Goal: Connect with others: Share content

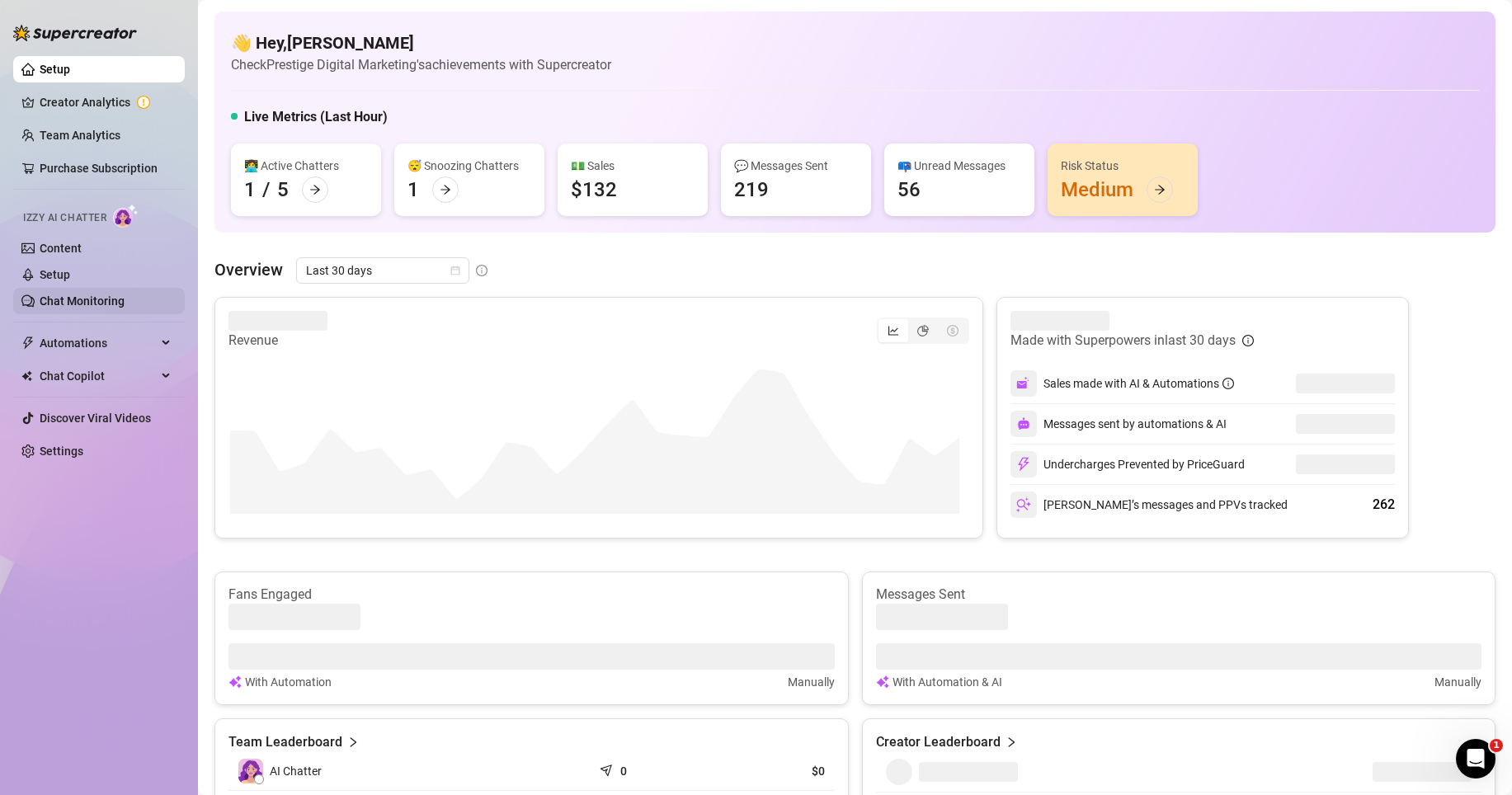
click at [87, 299] on link "Chat Monitoring" at bounding box center [81, 301] width 85 height 13
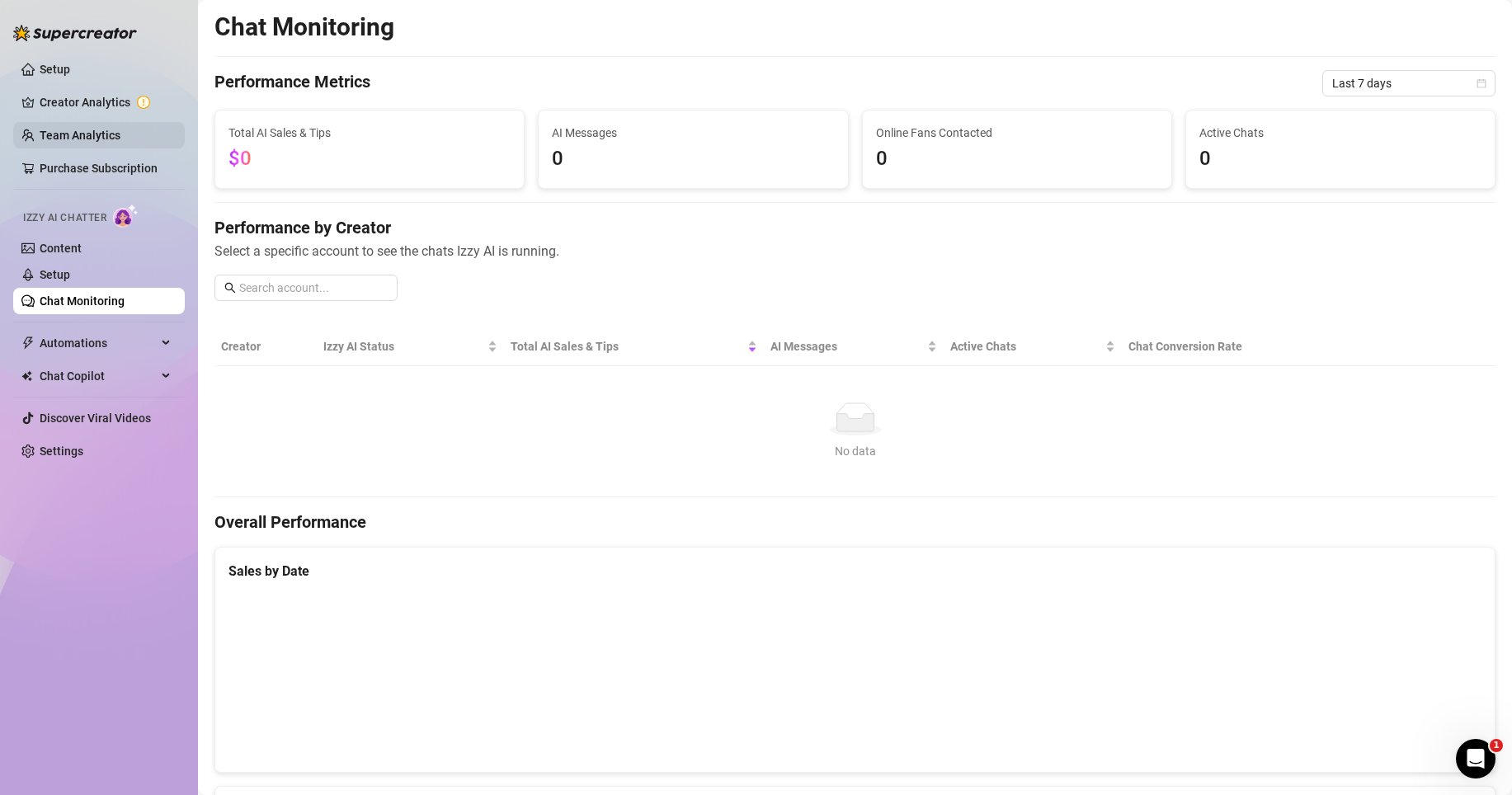
click at [98, 139] on link "Team Analytics" at bounding box center [79, 135] width 81 height 13
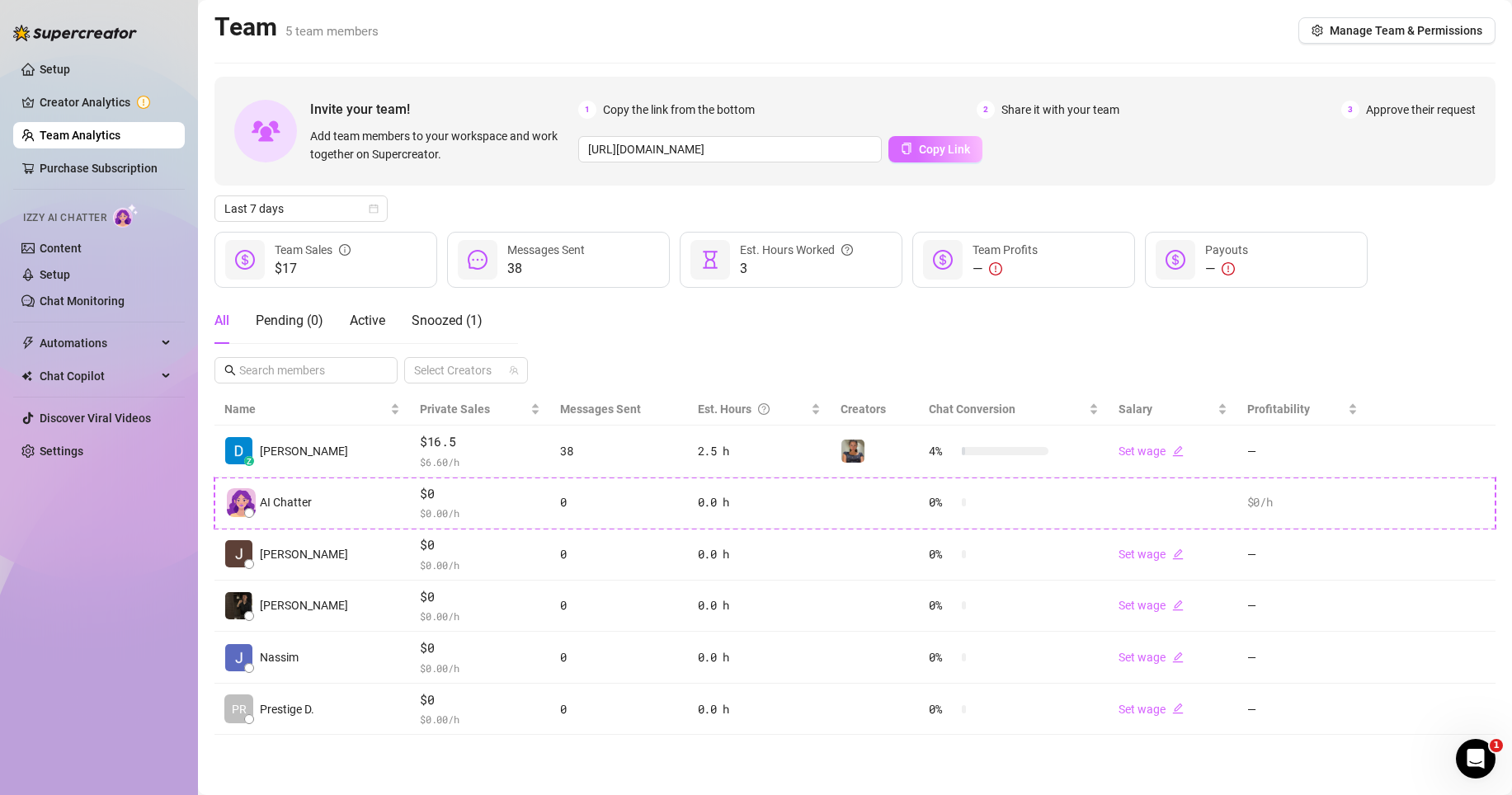
click at [936, 146] on span "Copy Link" at bounding box center [944, 150] width 51 height 13
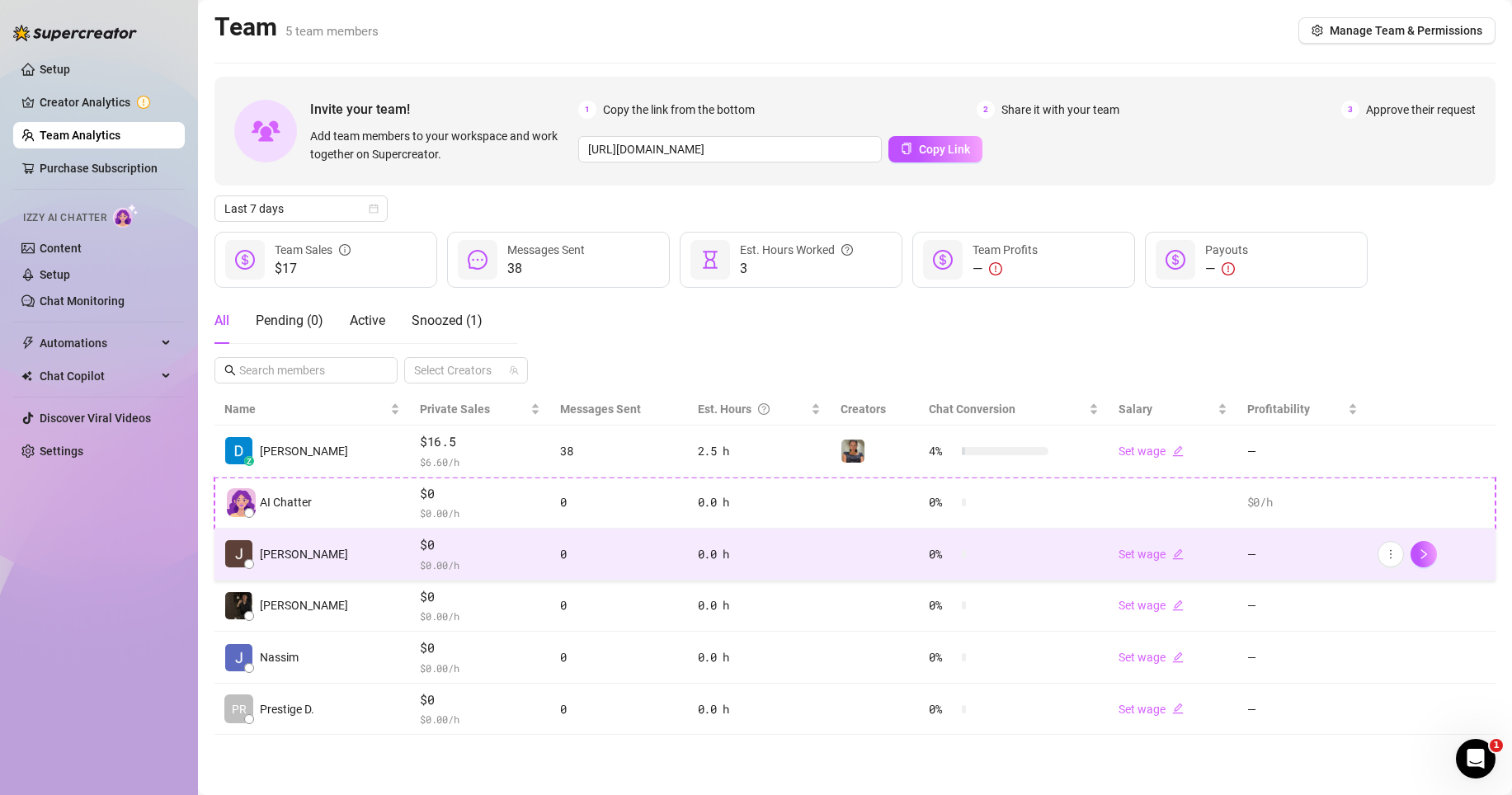
click at [889, 136] on button "Copy Link" at bounding box center [935, 149] width 94 height 26
